Goal: Task Accomplishment & Management: Manage account settings

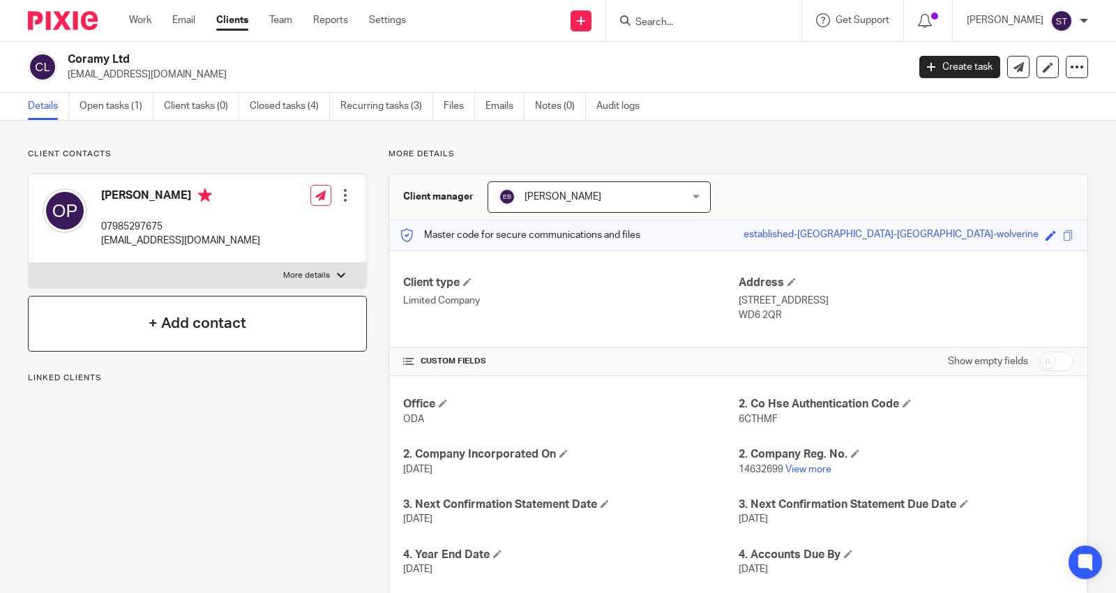
click at [231, 311] on div "+ Add contact" at bounding box center [197, 324] width 339 height 56
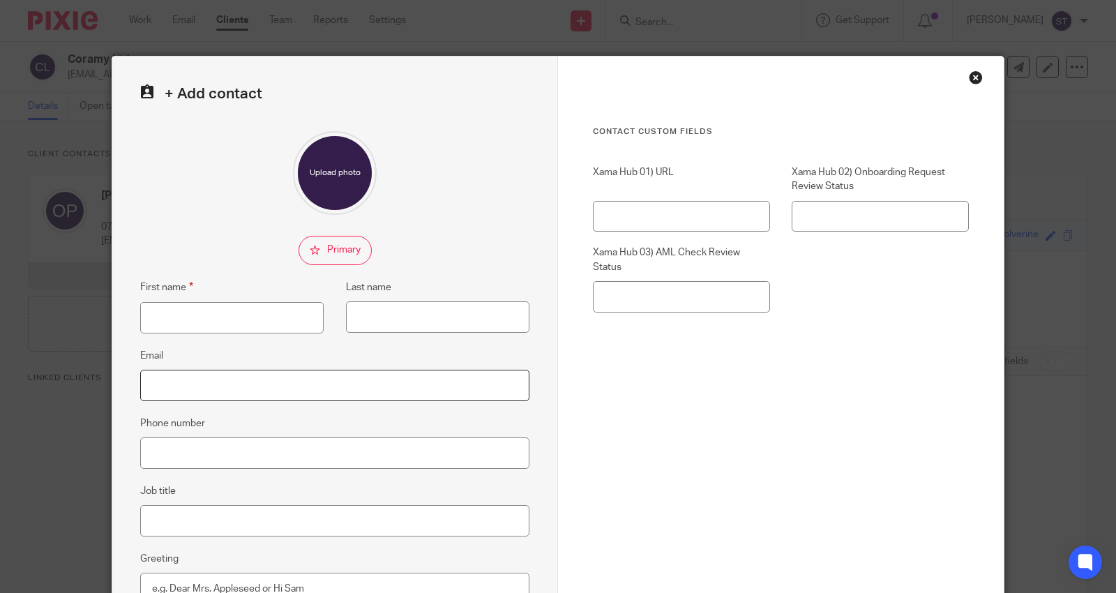
click at [255, 391] on input "Email" at bounding box center [334, 385] width 389 height 31
type input "[EMAIL_ADDRESS][DOMAIN_NAME]"
click at [248, 323] on input "First name" at bounding box center [231, 317] width 183 height 31
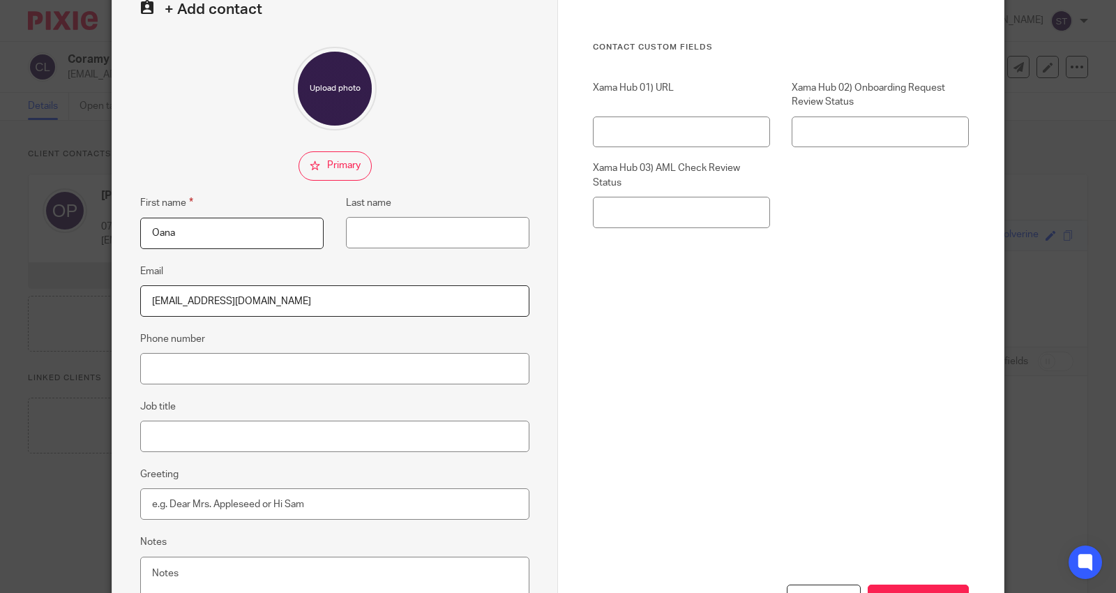
scroll to position [198, 0]
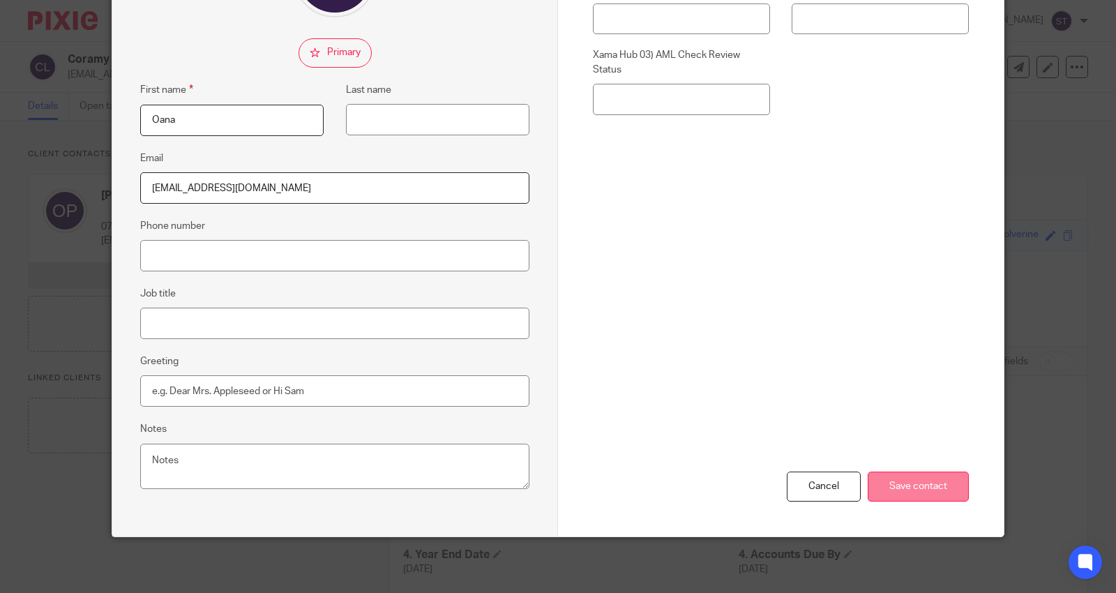
type input "Oana"
click at [934, 486] on input "Save contact" at bounding box center [917, 486] width 101 height 30
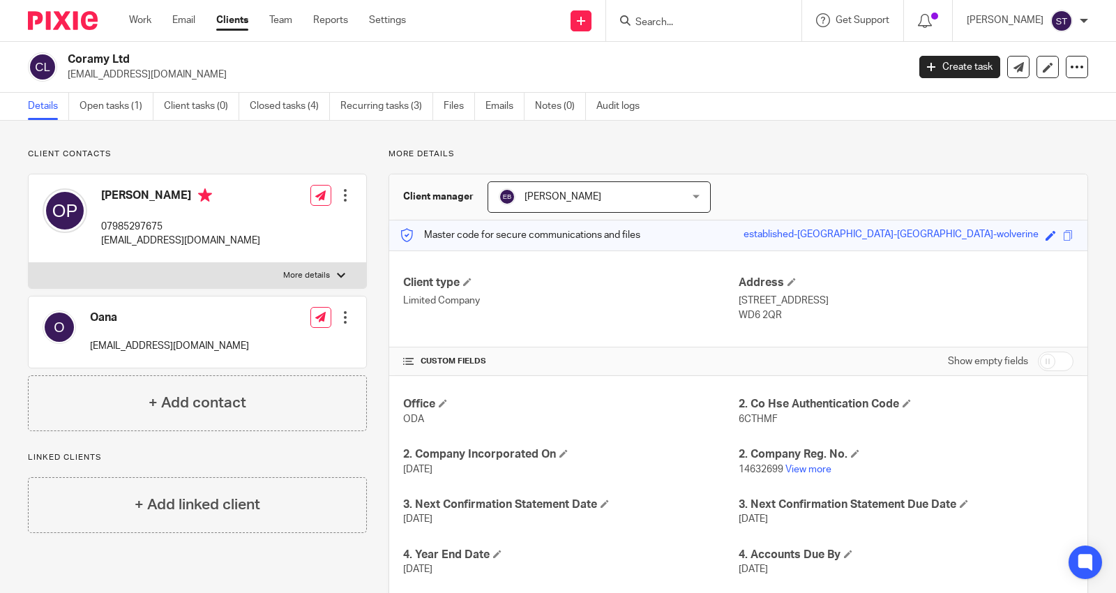
click at [730, 15] on form at bounding box center [708, 20] width 149 height 17
click at [726, 20] on input "Search" at bounding box center [697, 23] width 126 height 13
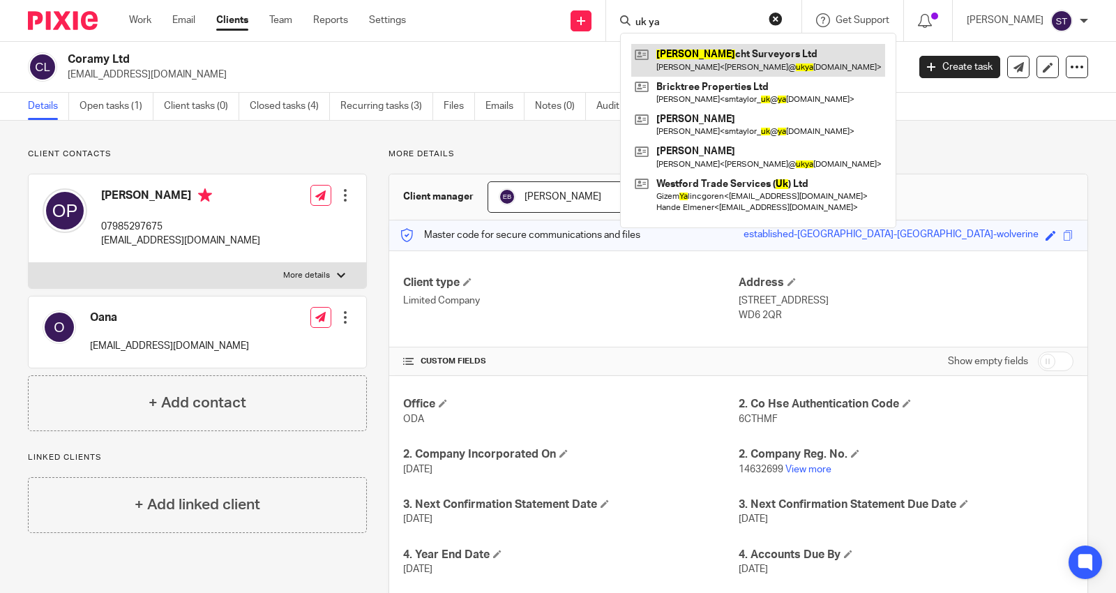
type input "uk ya"
click at [774, 54] on link at bounding box center [758, 60] width 254 height 32
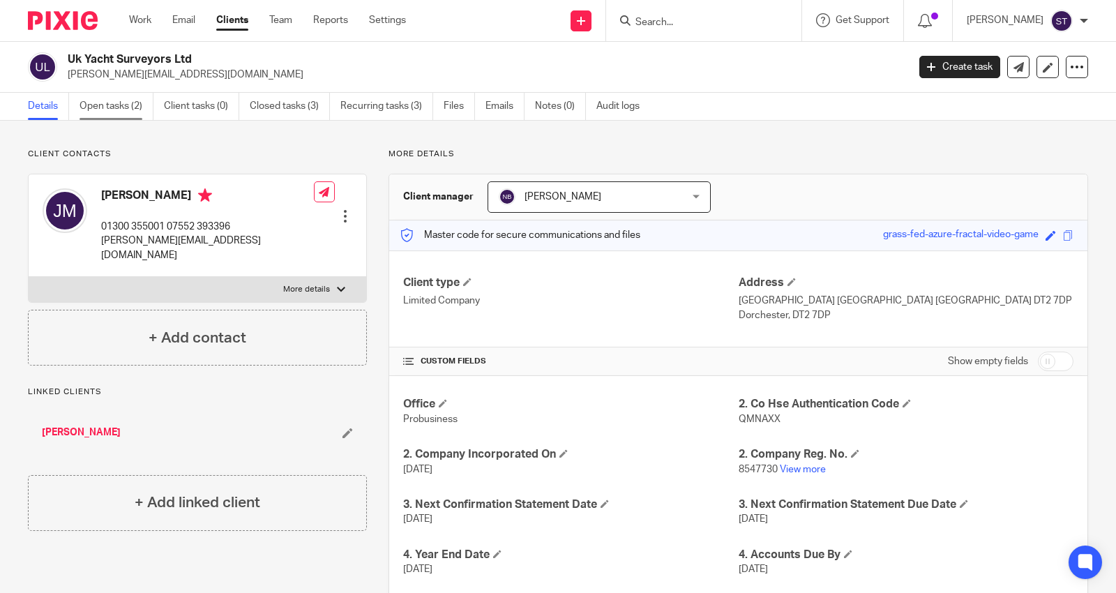
click at [126, 100] on link "Open tasks (2)" at bounding box center [116, 106] width 74 height 27
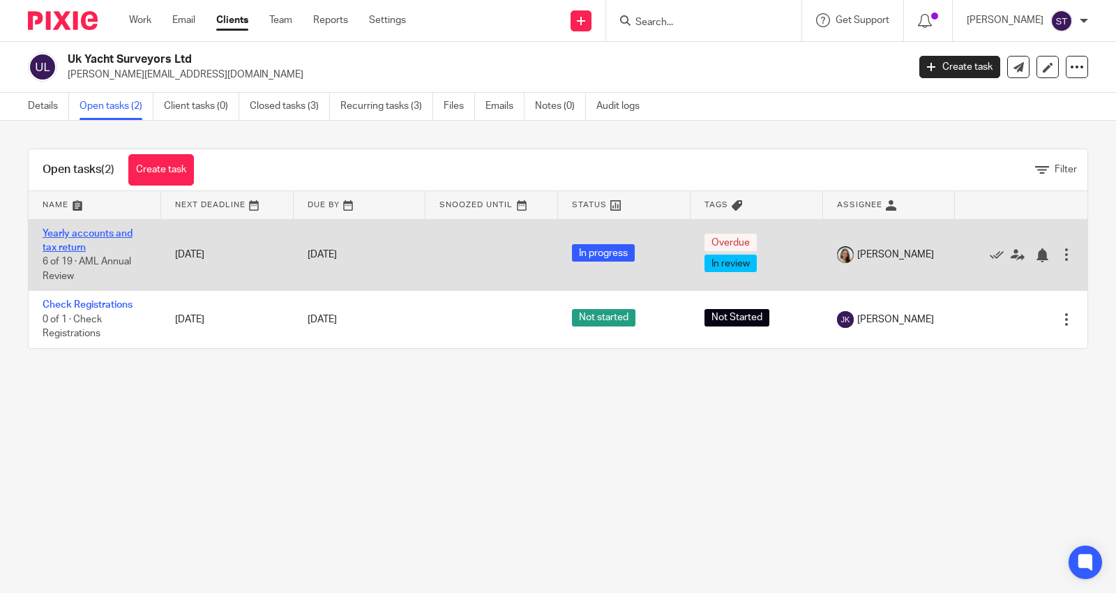
click at [91, 236] on link "Yearly accounts and tax return" at bounding box center [88, 241] width 90 height 24
